Goal: Information Seeking & Learning: Learn about a topic

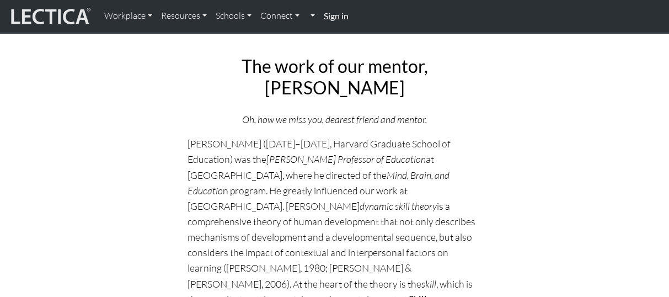
scroll to position [97, 0]
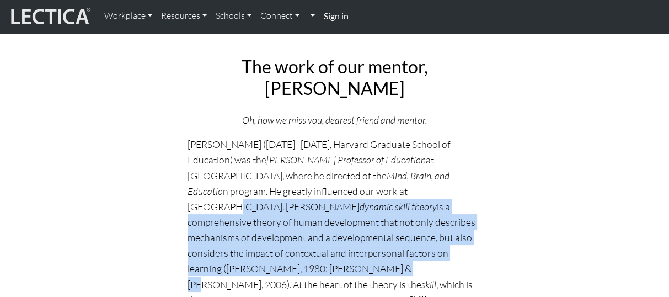
drag, startPoint x: 405, startPoint y: 87, endPoint x: 406, endPoint y: 124, distance: 37.5
click at [406, 136] on p "[PERSON_NAME] ([DATE]–[DATE], Harvard Graduate School of Education) was the [PE…" at bounding box center [335, 253] width 295 height 234
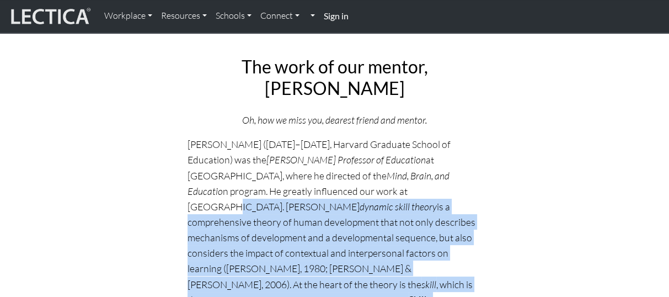
drag, startPoint x: 451, startPoint y: 147, endPoint x: 404, endPoint y: 92, distance: 72.1
click at [404, 136] on p "[PERSON_NAME] ([DATE]–[DATE], Harvard Graduate School of Education) was the [PE…" at bounding box center [335, 253] width 295 height 234
copy p "[PERSON_NAME] dynamic skill theory is a comprehensive theory of human developme…"
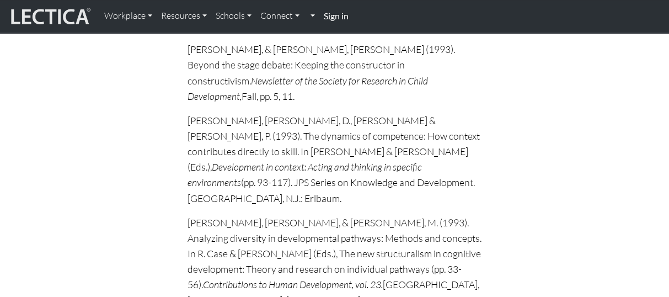
scroll to position [8497, 0]
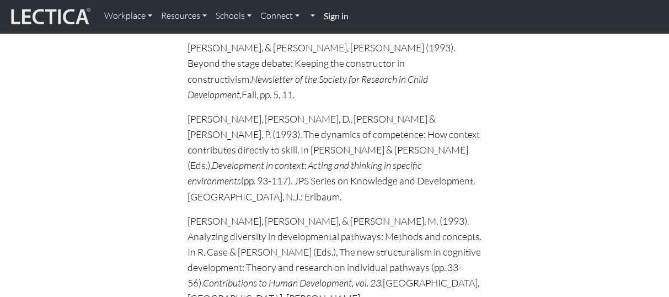
drag, startPoint x: 300, startPoint y: 189, endPoint x: 185, endPoint y: 170, distance: 116.7
copy p "[PERSON_NAME] & [PERSON_NAME] (2006). Dynamic development of action and thought…"
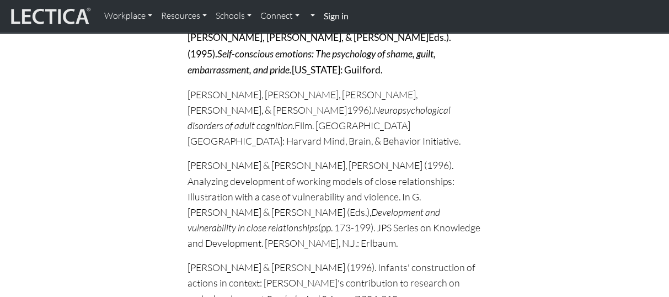
scroll to position [10143, 0]
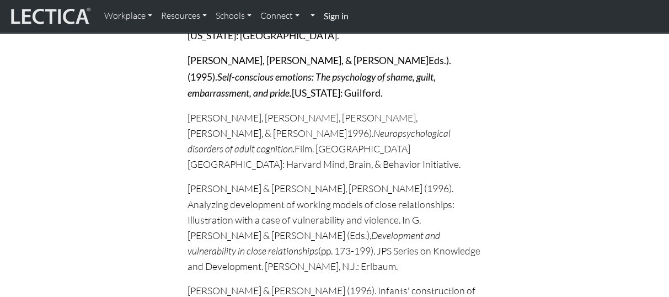
drag, startPoint x: 218, startPoint y: 170, endPoint x: 185, endPoint y: 140, distance: 44.5
copy p "[PERSON_NAME], & [PERSON_NAME] (2010). The dynamic development of thinking, fee…"
